Goal: Task Accomplishment & Management: Manage account settings

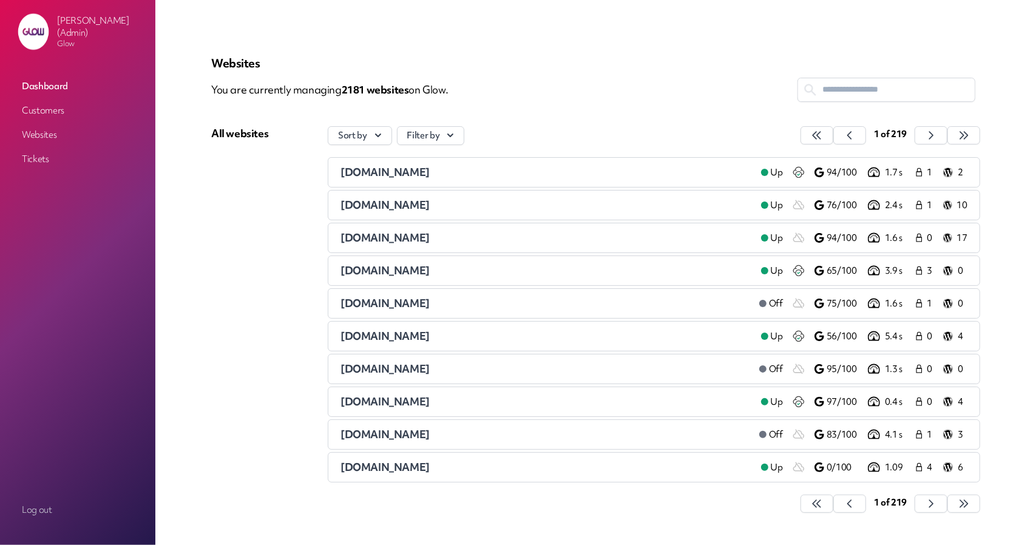
click at [143, 305] on div "Phil Storey (Admin) Glow Dashboard Customers Websites Tickets" at bounding box center [77, 242] width 155 height 484
click at [59, 105] on link "Customers" at bounding box center [77, 111] width 121 height 22
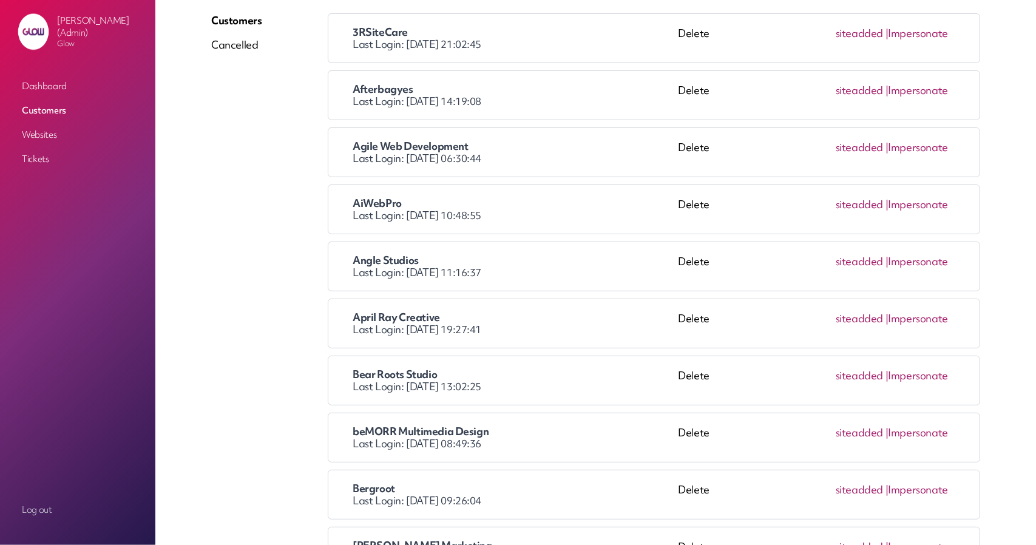
scroll to position [121, 0]
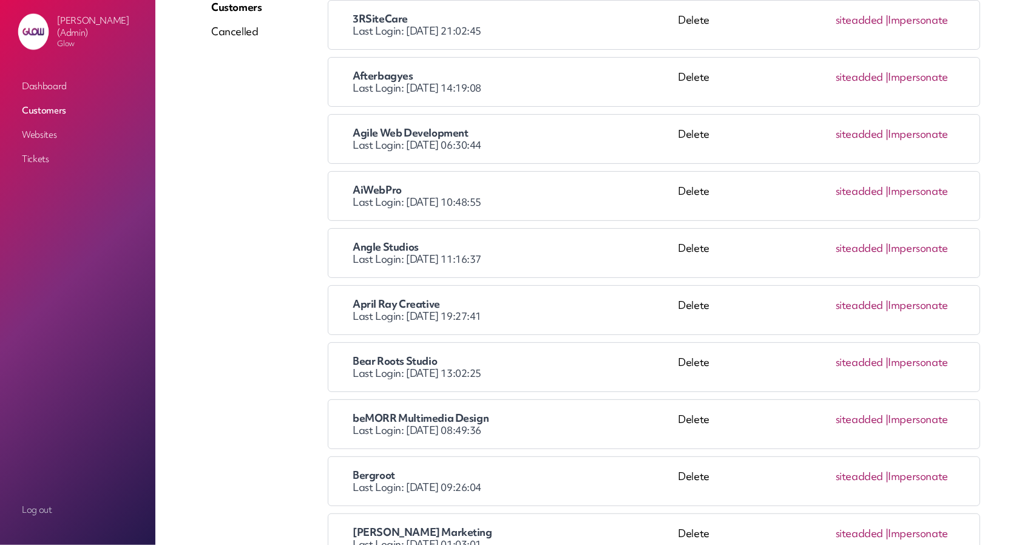
click at [923, 247] on link "Impersonate" at bounding box center [918, 248] width 60 height 14
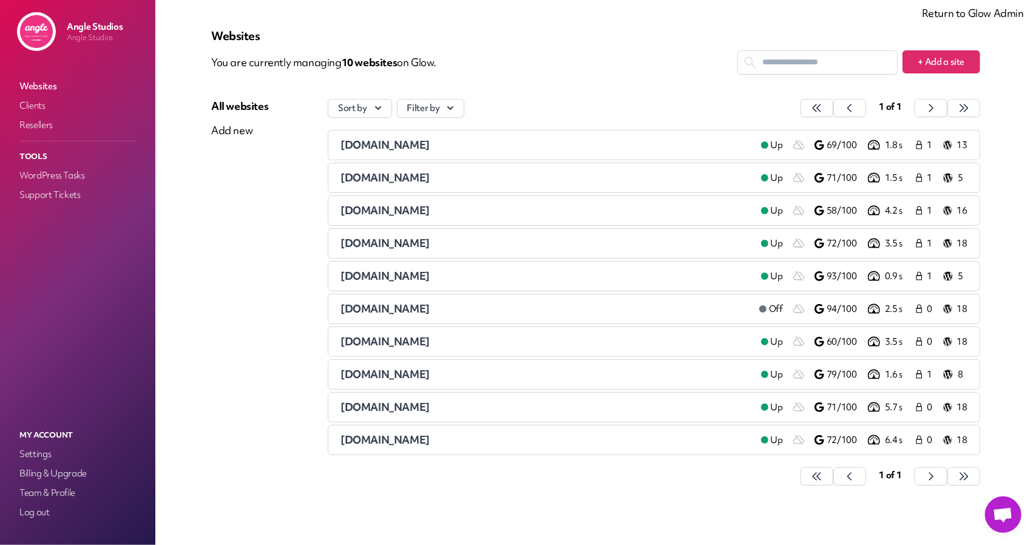
scroll to position [32, 0]
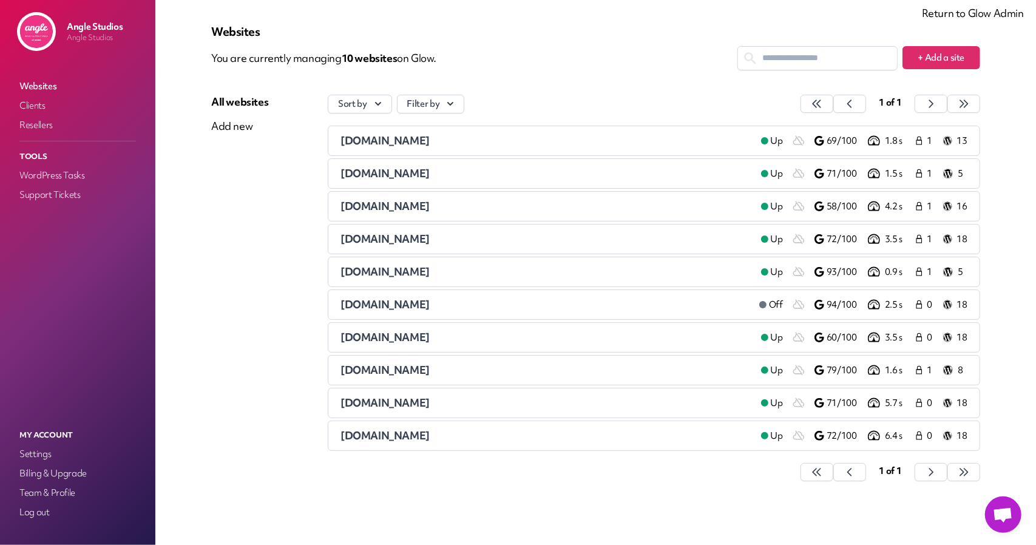
click at [366, 141] on span "[DOMAIN_NAME]" at bounding box center [384, 140] width 89 height 14
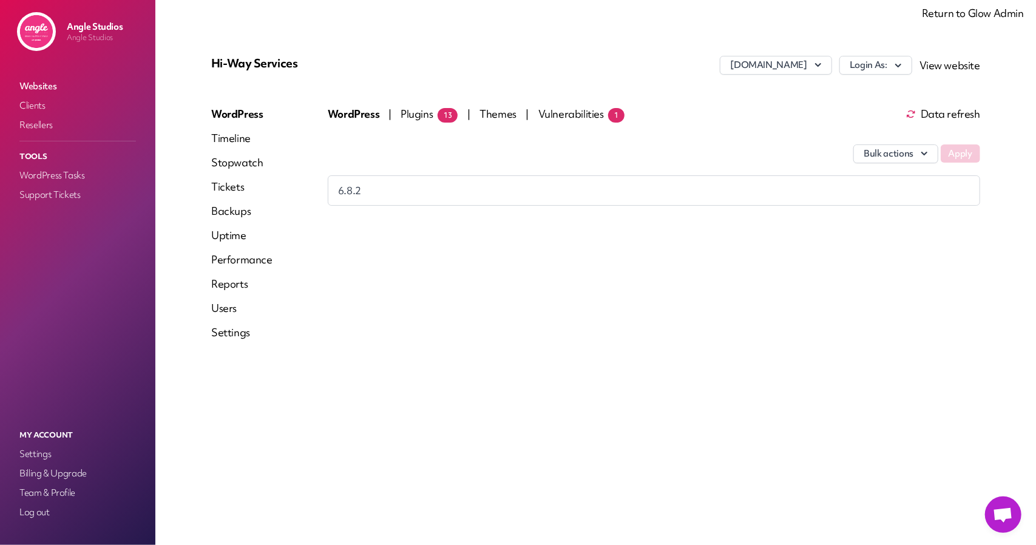
click at [251, 263] on link "Performance" at bounding box center [241, 259] width 61 height 15
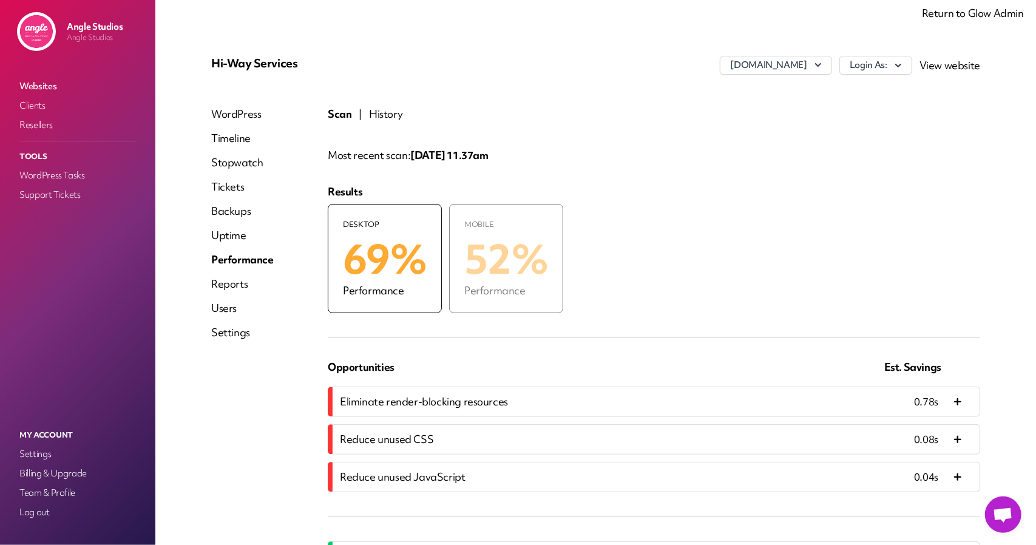
click at [387, 113] on button "History" at bounding box center [385, 114] width 33 height 15
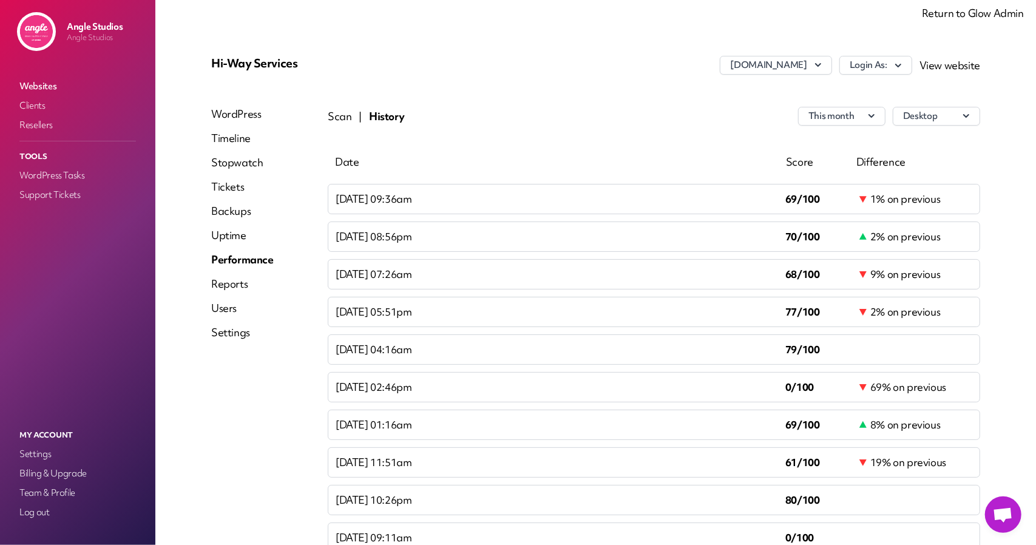
click at [330, 116] on button "Scan" at bounding box center [340, 116] width 24 height 15
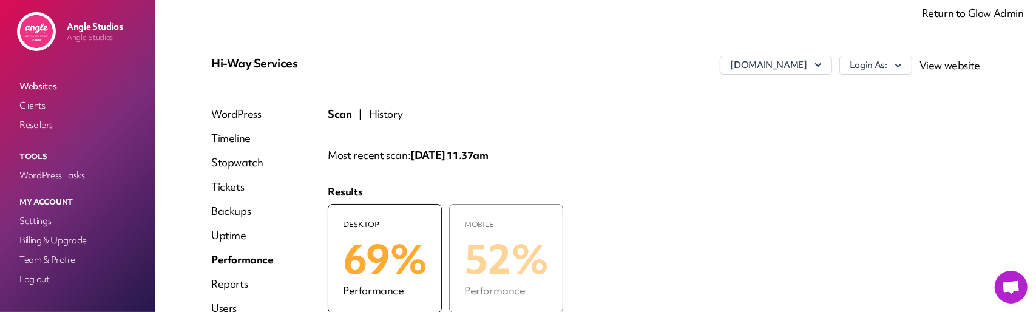
click at [185, 311] on div "Hi-Way Services [DOMAIN_NAME] Login As: View website WordPress Timeline Stopwat…" at bounding box center [595, 317] width 827 height 576
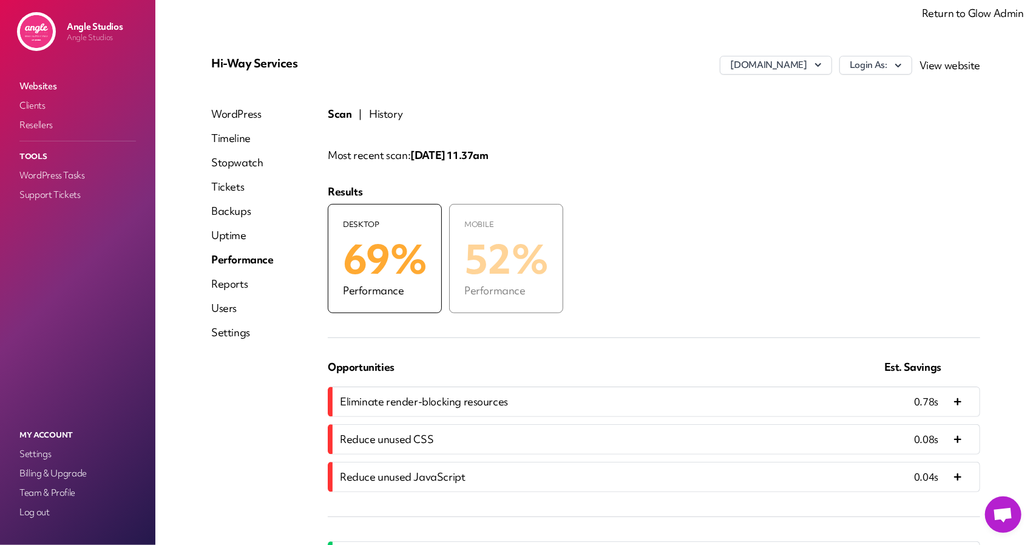
drag, startPoint x: 203, startPoint y: 55, endPoint x: 307, endPoint y: 56, distance: 103.8
click at [307, 56] on div "Hi-Way Services hi-way.co.uk Login As: View website WordPress Timeline Stopwatc…" at bounding box center [596, 317] width 798 height 552
click at [296, 70] on p "Hi-Way Services" at bounding box center [339, 63] width 256 height 15
drag, startPoint x: 300, startPoint y: 62, endPoint x: 194, endPoint y: 65, distance: 106.2
click at [194, 65] on div "Hi-Way Services [DOMAIN_NAME] Login As: View website WordPress Timeline Stopwat…" at bounding box center [595, 317] width 827 height 576
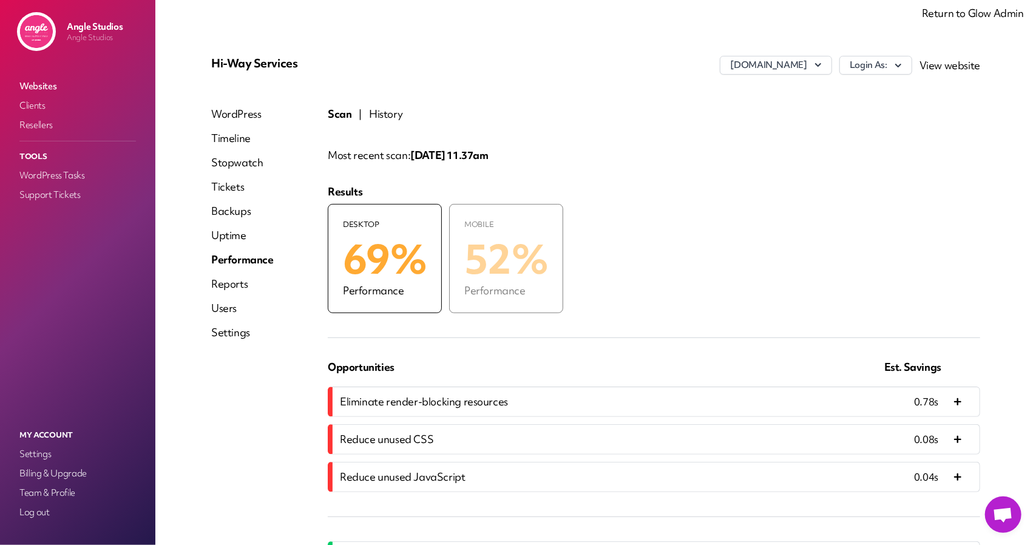
click at [286, 70] on p "Hi-Way Services" at bounding box center [339, 63] width 256 height 15
click at [660, 128] on div "Scan | History Most recent scan: [DATE] 11.37am Results Desktop 69% Performance…" at bounding box center [654, 343] width 652 height 472
click at [49, 409] on link "Billing & Upgrade" at bounding box center [77, 473] width 121 height 17
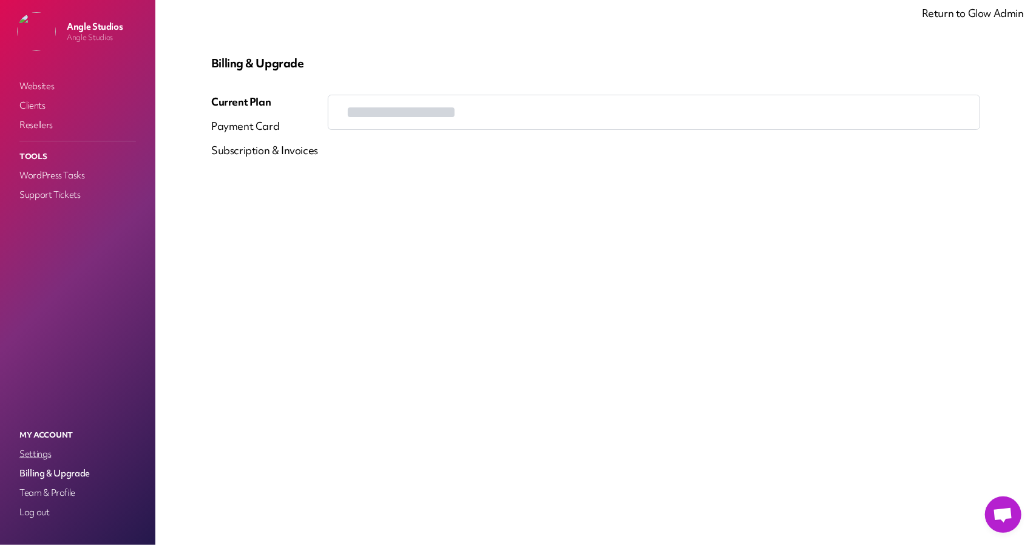
click at [48, 409] on link "Settings" at bounding box center [77, 453] width 121 height 17
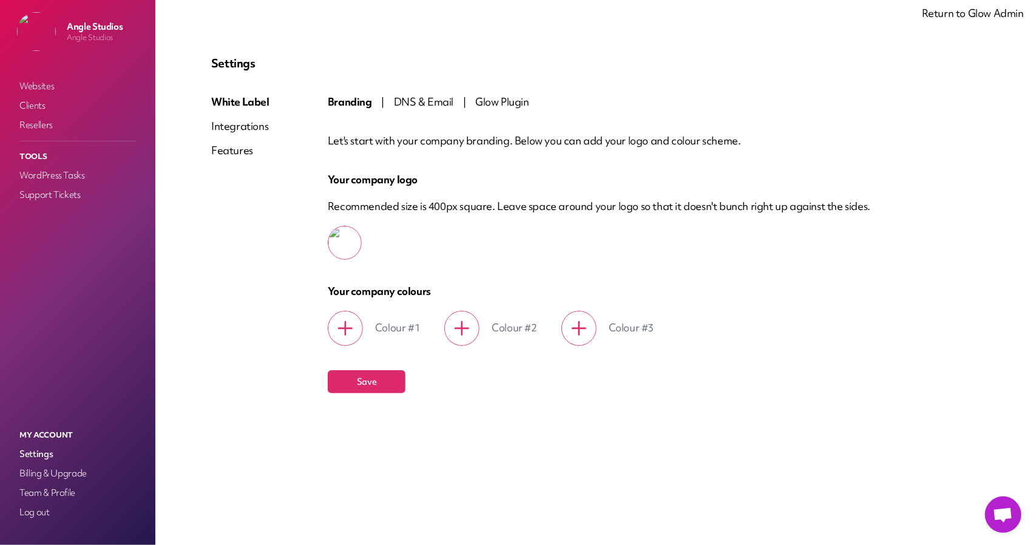
click at [249, 120] on div "Integrations" at bounding box center [240, 126] width 58 height 15
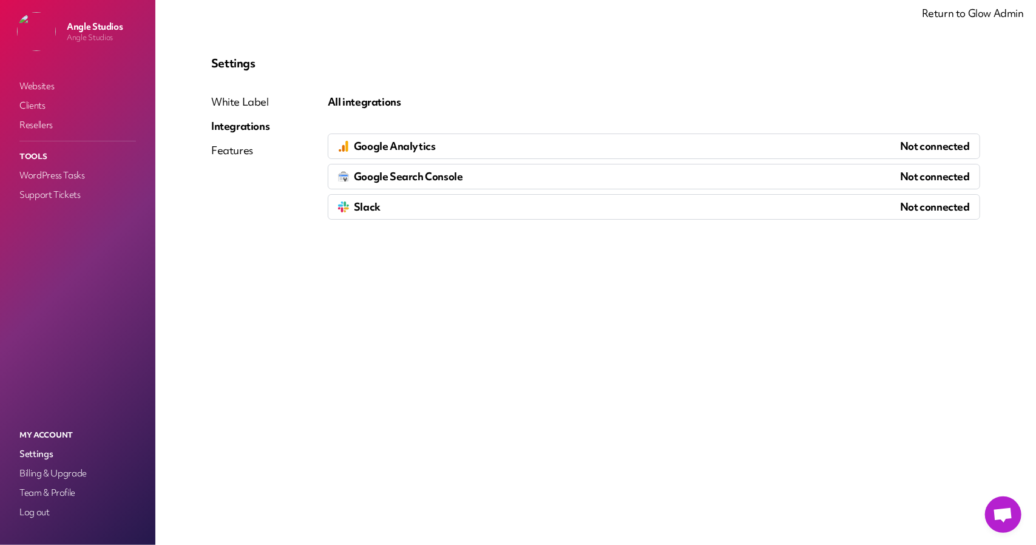
click at [46, 96] on nav "Websites Clients Resellers Tools WordPress Tasks Support Tickets" at bounding box center [77, 240] width 131 height 330
click at [49, 85] on link "Websites" at bounding box center [77, 86] width 121 height 17
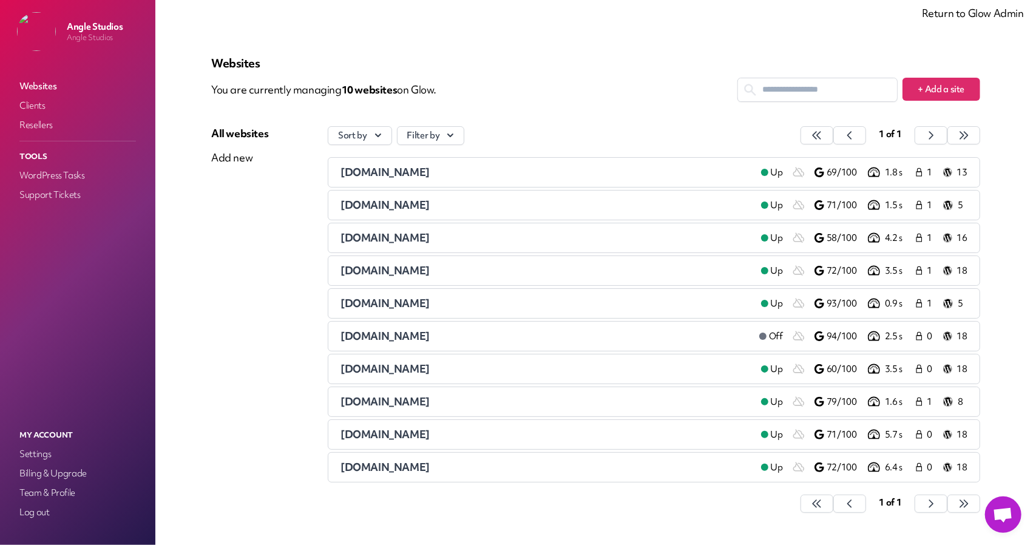
click at [373, 169] on span "[DOMAIN_NAME]" at bounding box center [384, 172] width 89 height 14
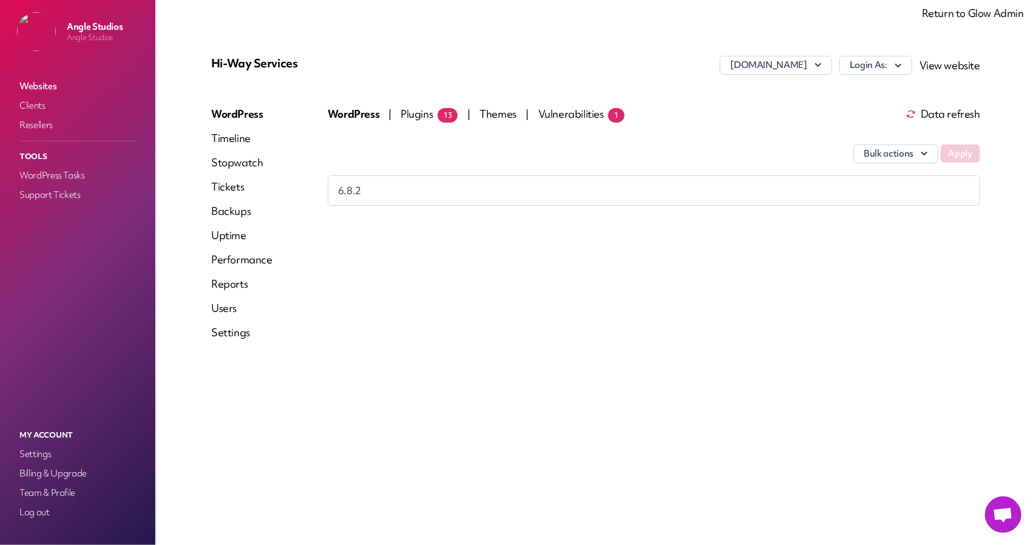
drag, startPoint x: 1002, startPoint y: 1, endPoint x: 354, endPoint y: 172, distance: 669.5
click at [384, 249] on div "WordPress | Plugins 13 | Themes | Vulnerabilities 1 Data refresh Bulk actions A…" at bounding box center [654, 228] width 652 height 243
click at [604, 370] on div "Hi-Way Services hi-way.co.uk Login As: View website WordPress Timeline Stopwatc…" at bounding box center [595, 272] width 827 height 487
drag, startPoint x: 305, startPoint y: 61, endPoint x: 209, endPoint y: 62, distance: 95.9
click at [209, 62] on div "Hi-Way Services hi-way.co.uk Login As: View website WordPress Timeline Stopwatc…" at bounding box center [596, 202] width 798 height 323
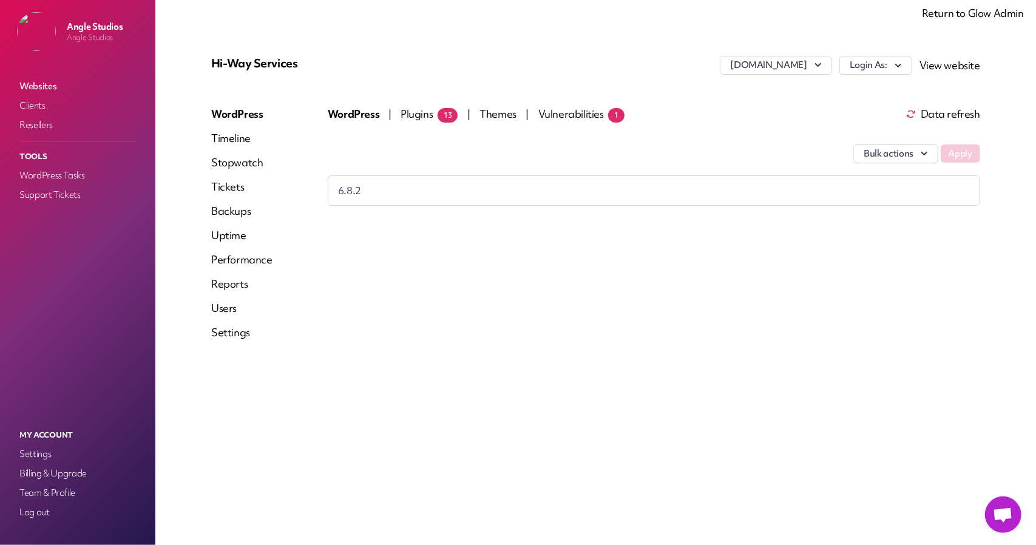
drag, startPoint x: 742, startPoint y: 65, endPoint x: 695, endPoint y: 52, distance: 48.6
click at [822, 65] on div "hi-way.co.uk Login As: View website" at bounding box center [723, 69] width 513 height 27
click at [657, 46] on div "Hi-Way Services hi-way.co.uk Login As: View website WordPress Timeline Stopwatc…" at bounding box center [596, 202] width 798 height 323
click at [249, 260] on link "Performance" at bounding box center [241, 259] width 61 height 15
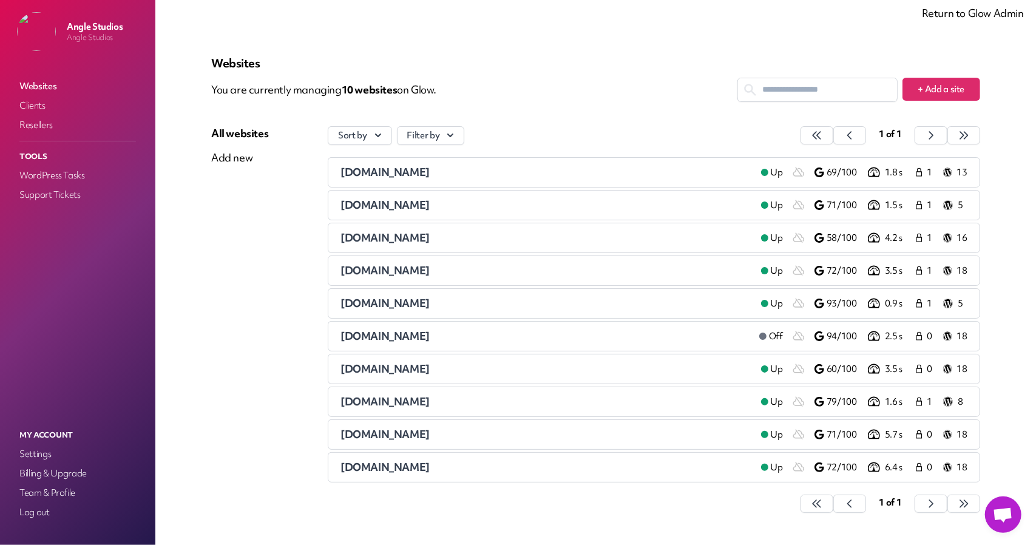
click at [942, 15] on link "Return to Glow Admin" at bounding box center [973, 13] width 102 height 14
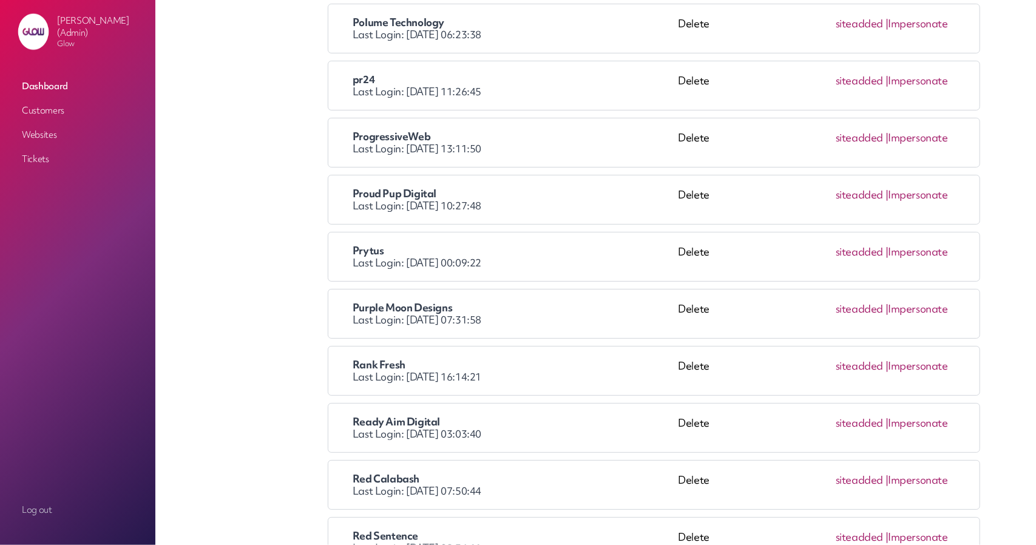
scroll to position [6492, 0]
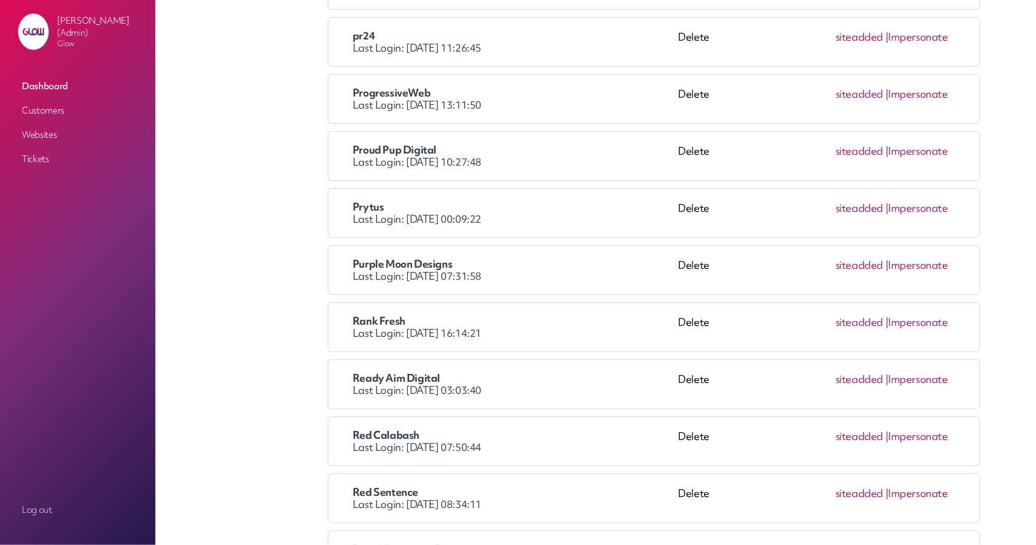
click at [911, 429] on link "Impersonate" at bounding box center [918, 436] width 60 height 14
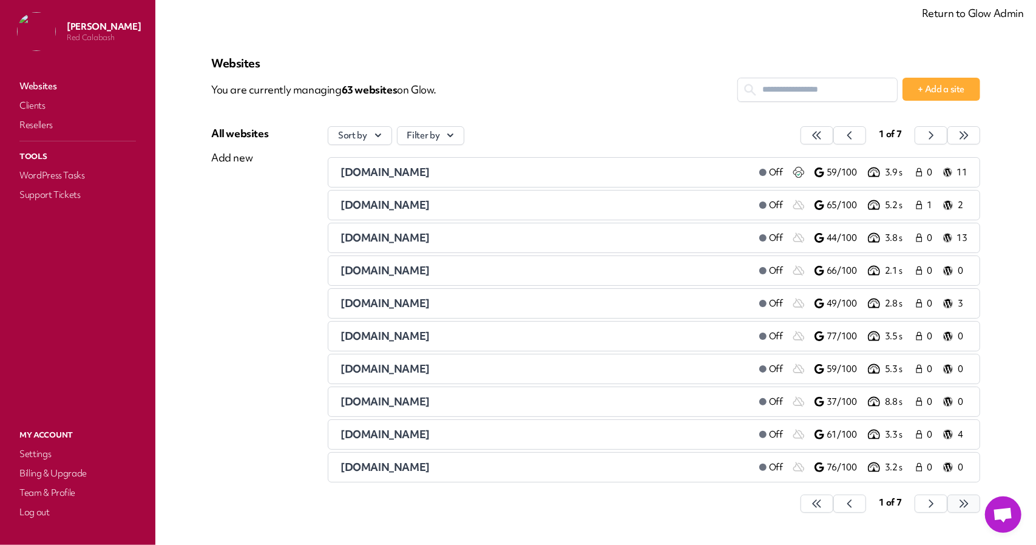
click at [823, 503] on icon "button" at bounding box center [817, 504] width 12 height 12
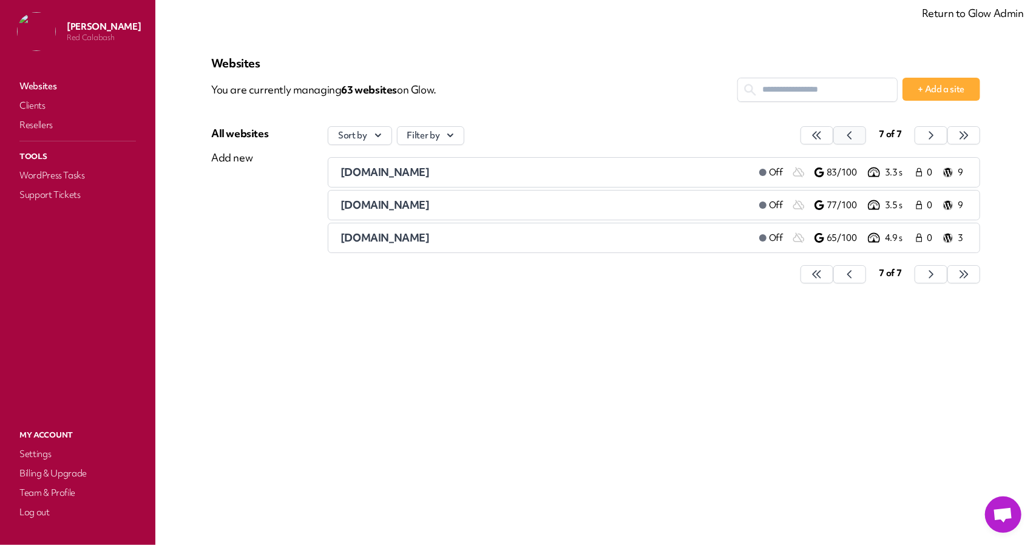
click at [833, 132] on button "button" at bounding box center [816, 135] width 33 height 18
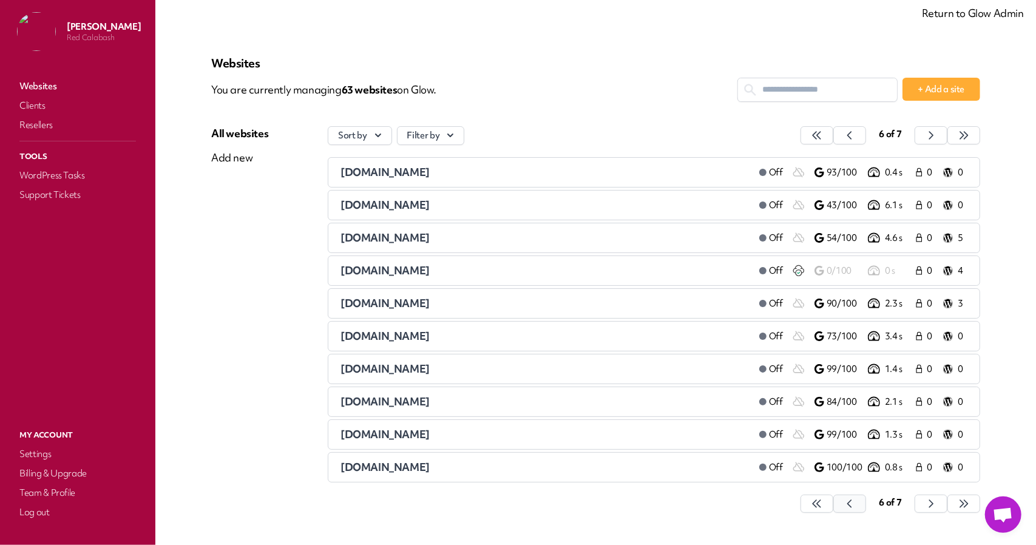
click at [833, 498] on button "button" at bounding box center [816, 504] width 33 height 18
click at [397, 339] on span "redcalabash.co" at bounding box center [384, 336] width 89 height 14
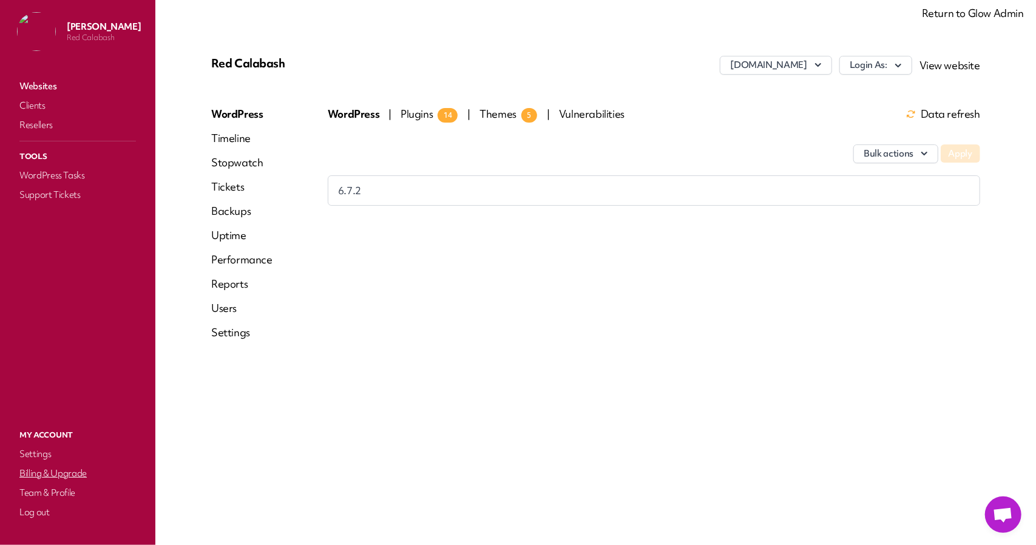
click at [52, 475] on link "Billing & Upgrade" at bounding box center [77, 473] width 121 height 17
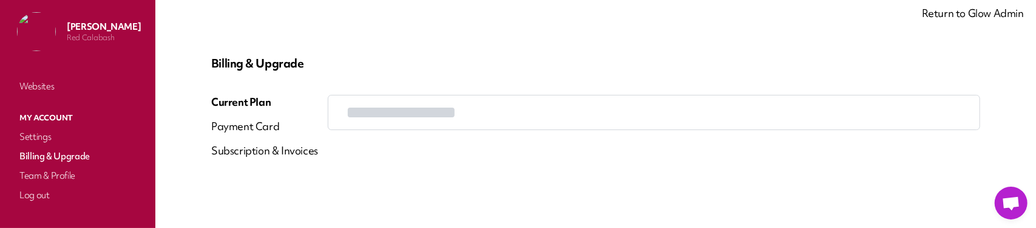
click at [245, 150] on link "Subscription & Invoices" at bounding box center [264, 155] width 107 height 24
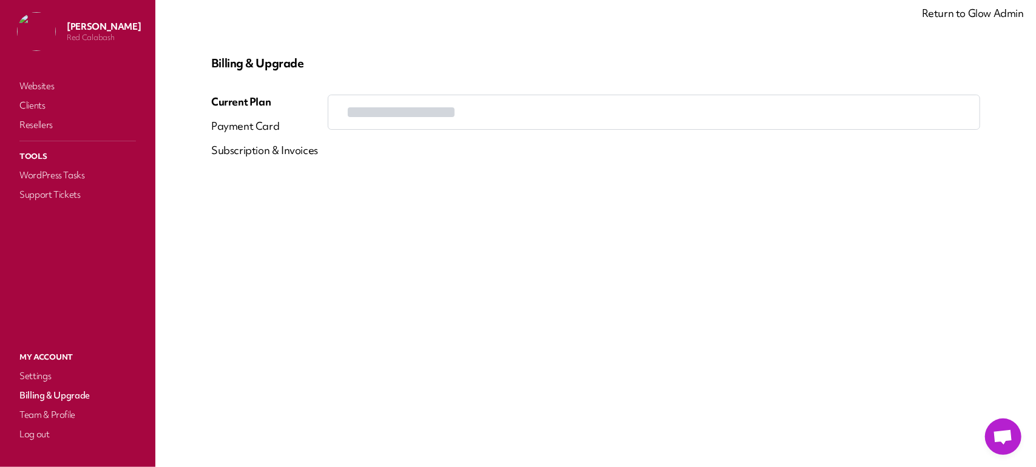
click at [27, 75] on nav "Websites Clients Resellers Tools WordPress Tasks Support Tickets" at bounding box center [77, 201] width 131 height 252
click at [35, 84] on link "Websites" at bounding box center [77, 86] width 121 height 17
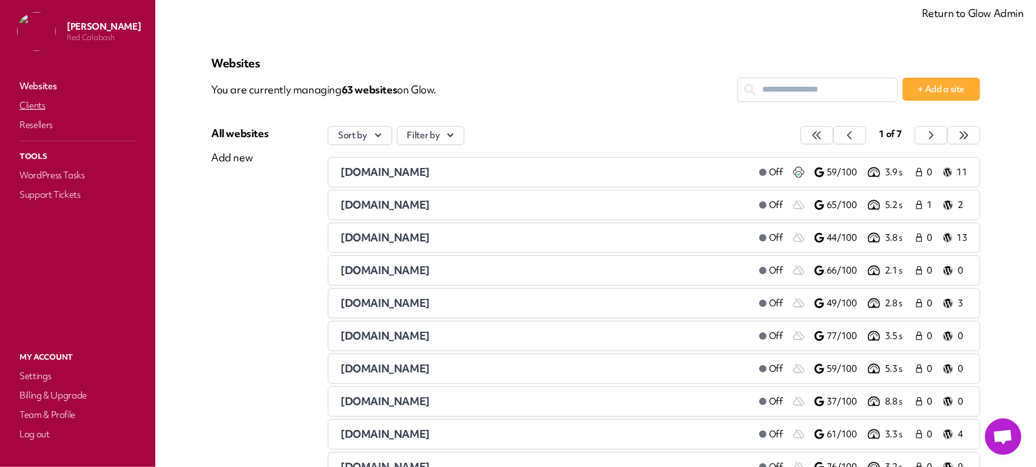
click at [42, 108] on link "Clients" at bounding box center [77, 105] width 121 height 17
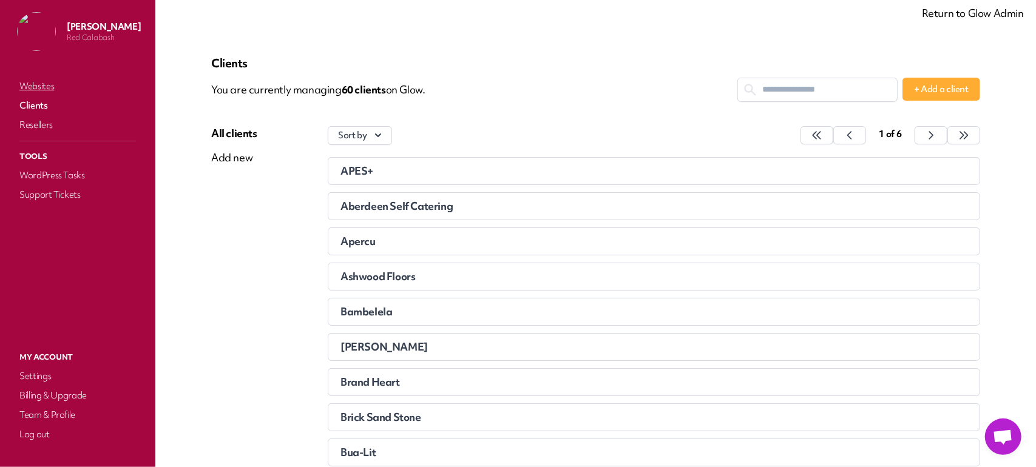
click at [38, 90] on link "Websites" at bounding box center [77, 86] width 121 height 17
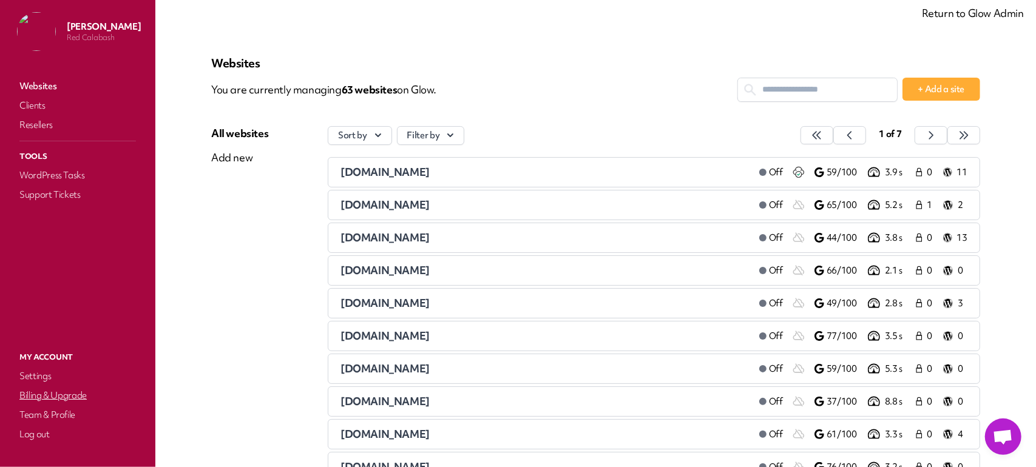
click at [73, 150] on link "Billing & Upgrade" at bounding box center [77, 395] width 121 height 17
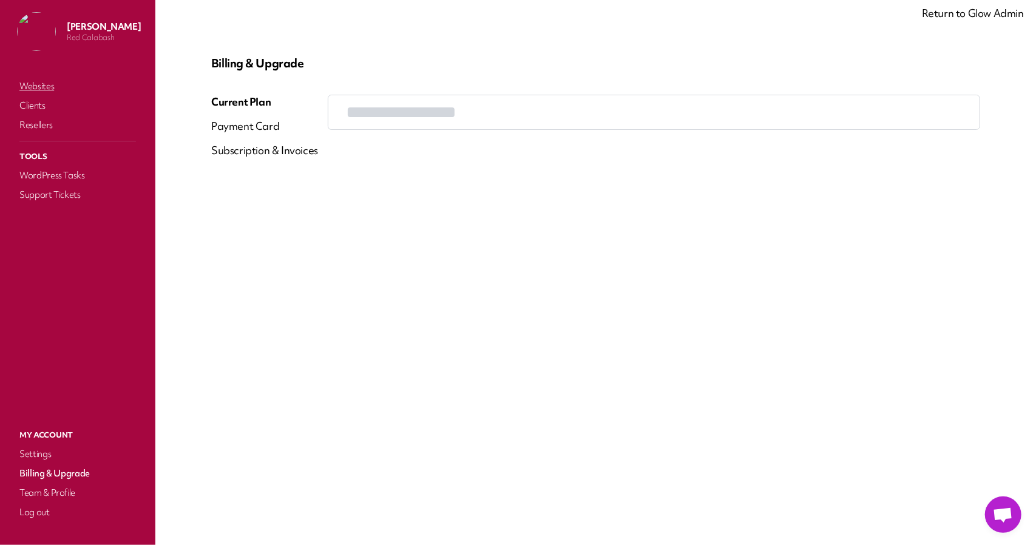
click at [26, 90] on link "Websites" at bounding box center [77, 86] width 121 height 17
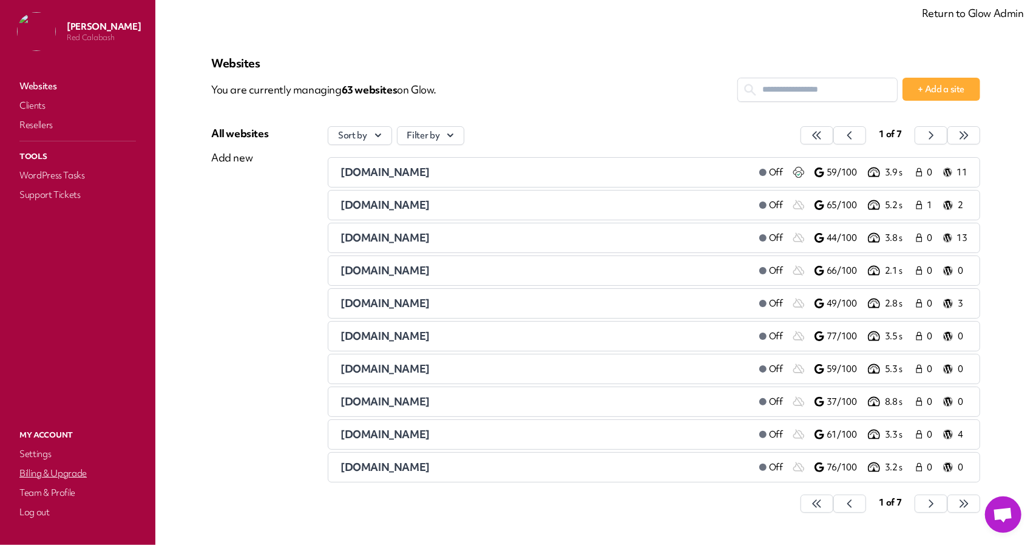
click at [66, 150] on link "Billing & Upgrade" at bounding box center [77, 473] width 121 height 17
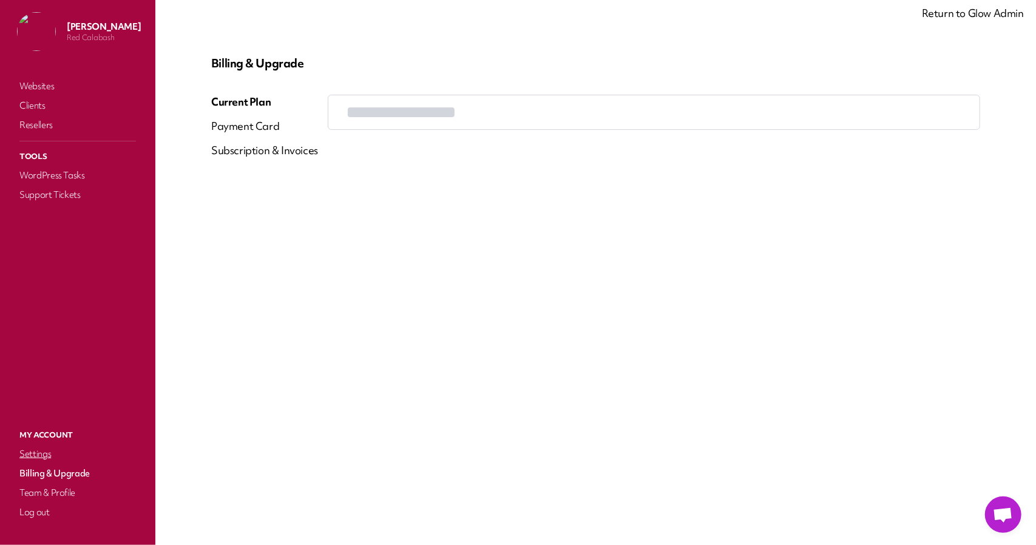
click at [42, 150] on link "Settings" at bounding box center [77, 453] width 121 height 17
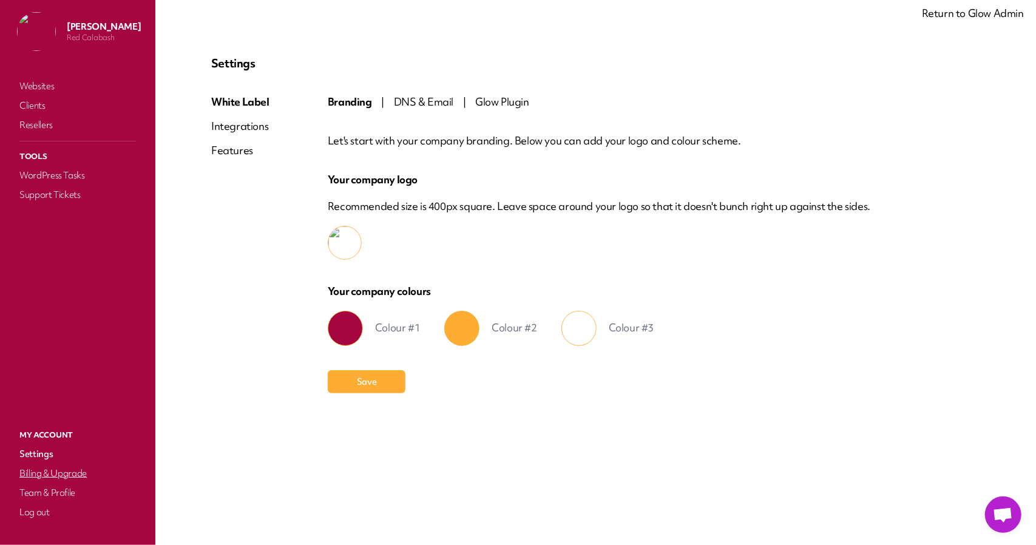
click at [64, 150] on link "Billing & Upgrade" at bounding box center [77, 473] width 121 height 17
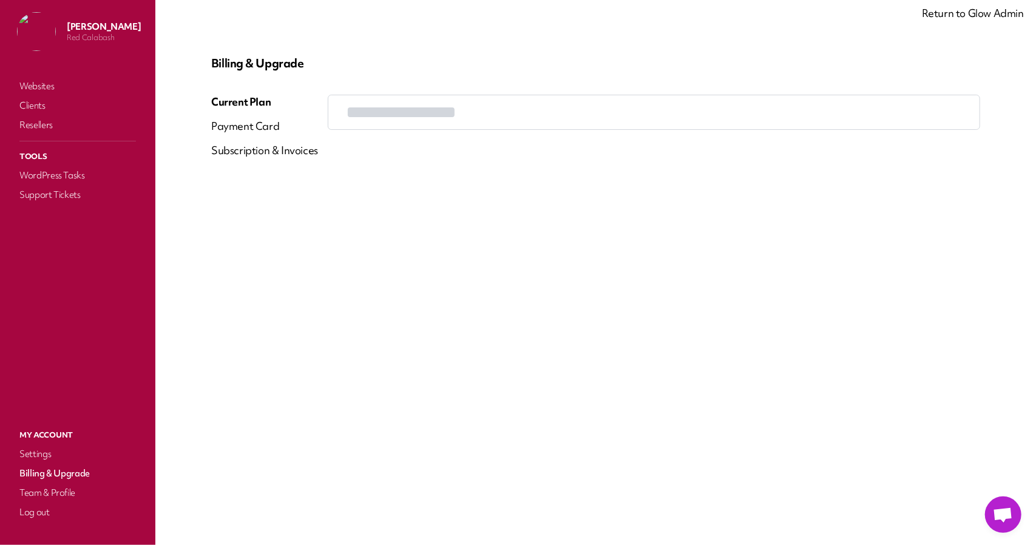
click at [244, 150] on div "Subscription & Invoices" at bounding box center [264, 150] width 107 height 15
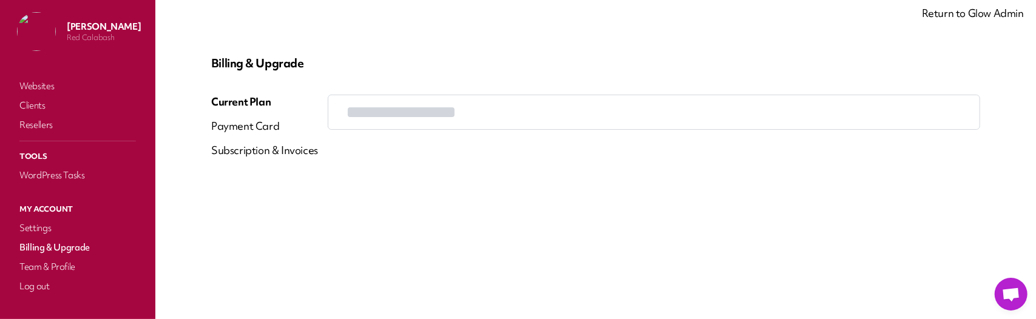
click at [280, 147] on div "Subscription & Invoices" at bounding box center [264, 150] width 107 height 15
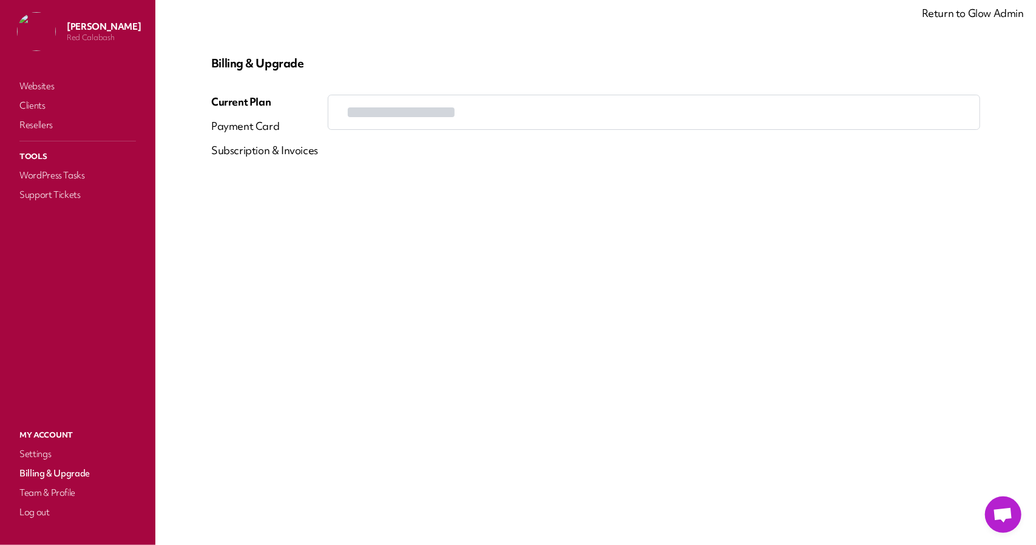
drag, startPoint x: 198, startPoint y: 153, endPoint x: 314, endPoint y: 154, distance: 116.5
click at [314, 150] on div "Billing & Upgrade Current Plan Payment Card Subscription & Invoices" at bounding box center [596, 111] width 798 height 141
copy div "Subscription & Invoices"
click at [252, 151] on div "Subscription & Invoices" at bounding box center [264, 150] width 107 height 15
drag, startPoint x: 203, startPoint y: 149, endPoint x: 322, endPoint y: 150, distance: 118.9
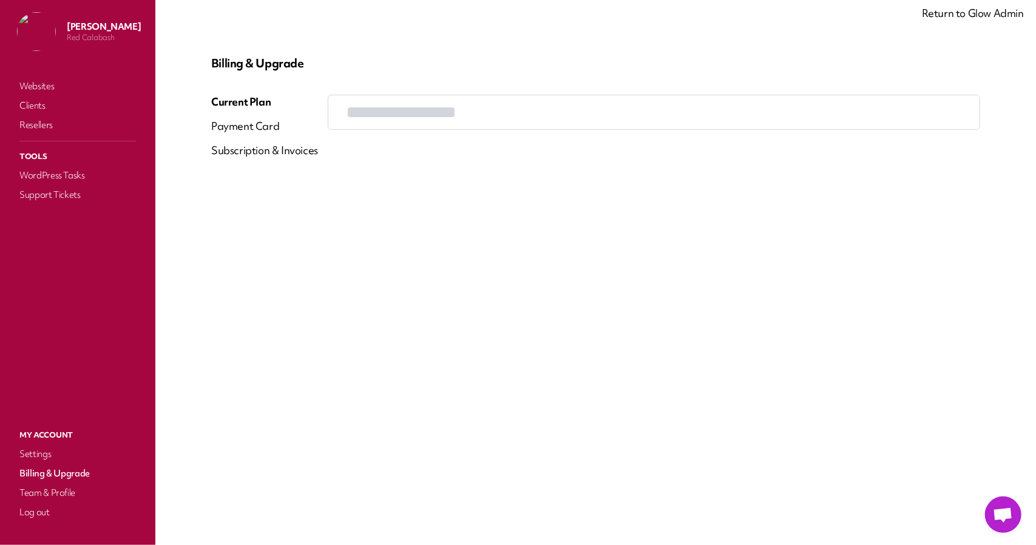
click at [322, 150] on div "Billing & Upgrade Current Plan Payment Card Subscription & Invoices" at bounding box center [596, 111] width 798 height 141
copy div "Subscription & Invoices"
click at [45, 88] on link "Websites" at bounding box center [77, 86] width 121 height 17
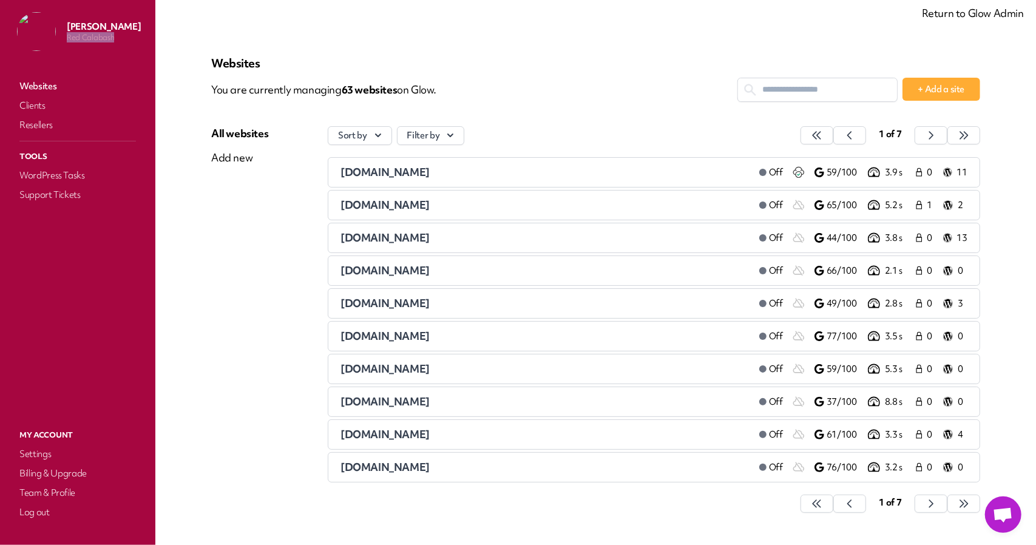
drag, startPoint x: 84, startPoint y: 44, endPoint x: 113, endPoint y: 39, distance: 28.8
click at [113, 39] on div "[PERSON_NAME] Red Calabash" at bounding box center [79, 31] width 124 height 39
copy p "Red Calabash"
click at [59, 479] on link "Billing & Upgrade" at bounding box center [77, 473] width 121 height 17
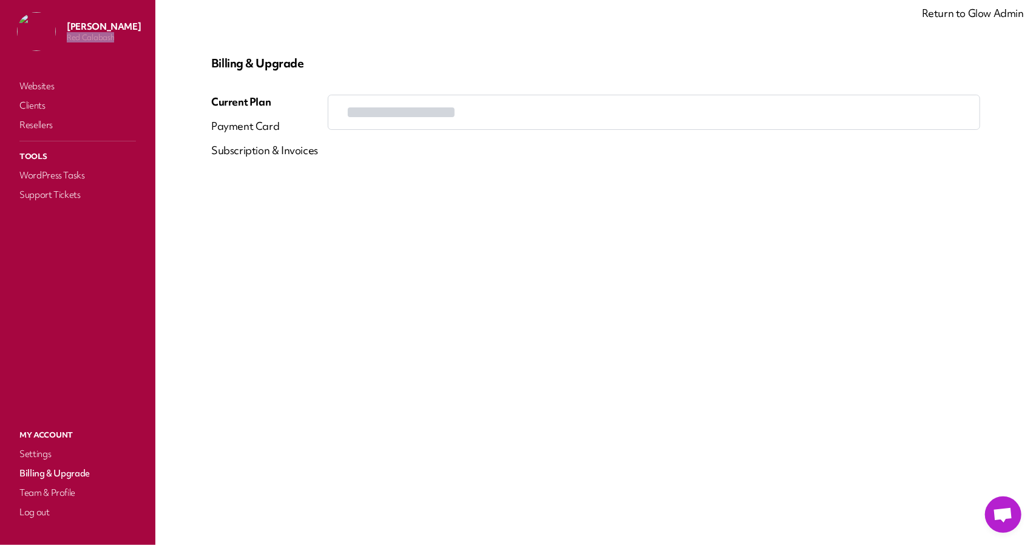
click at [239, 146] on div "Subscription & Invoices" at bounding box center [264, 150] width 107 height 15
